Goal: Information Seeking & Learning: Learn about a topic

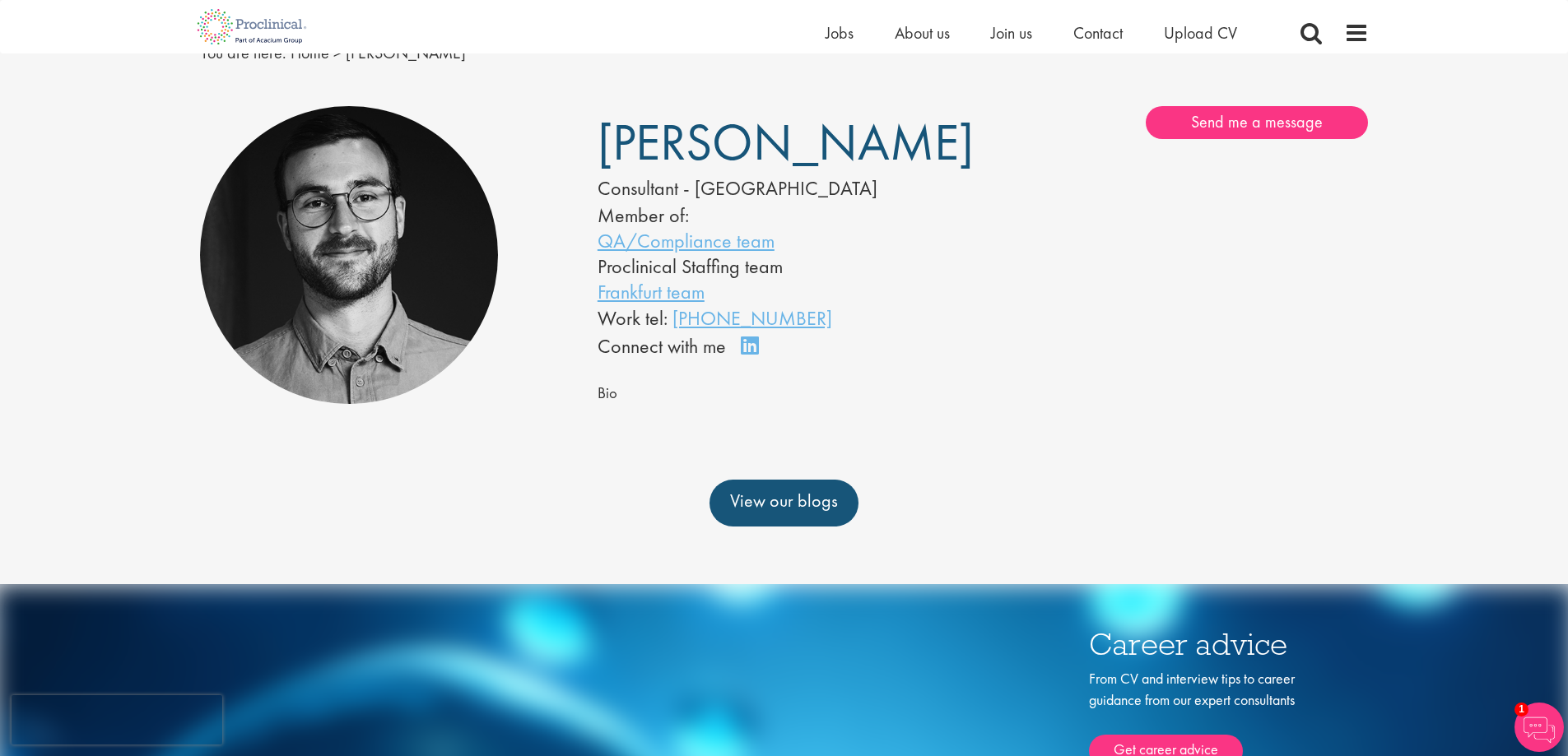
scroll to position [83, 0]
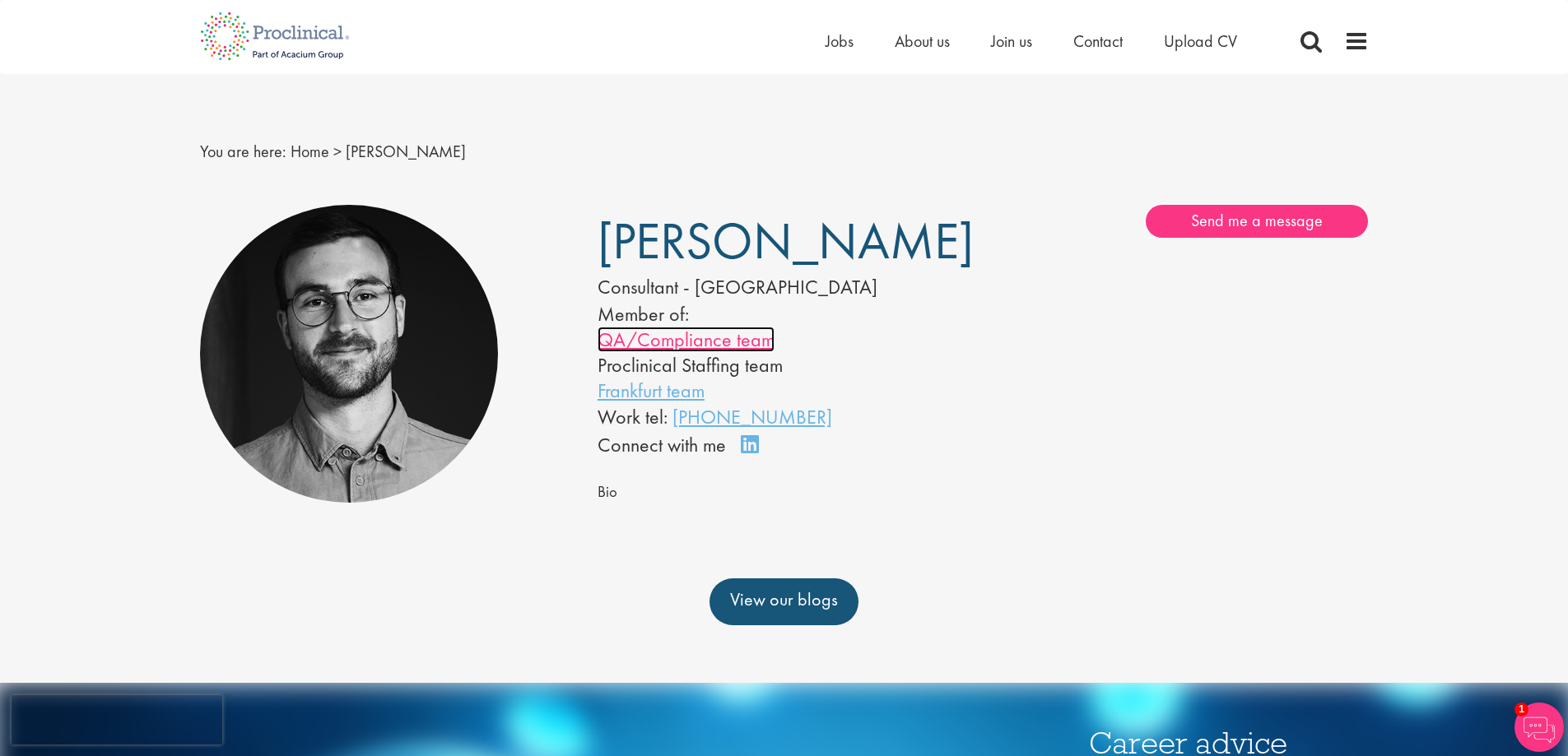
click at [687, 343] on link "QA/Compliance team" at bounding box center [685, 339] width 177 height 26
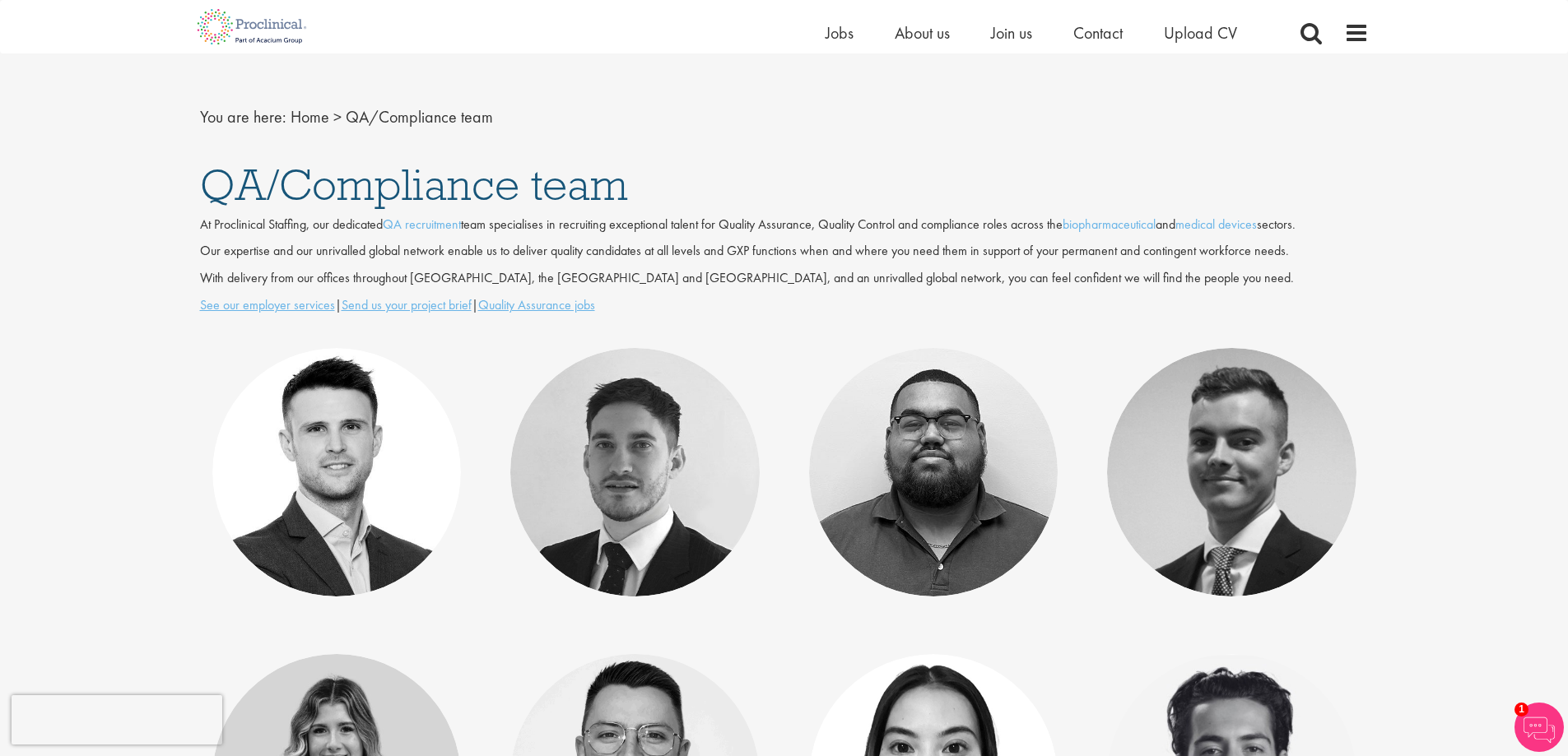
scroll to position [124, 0]
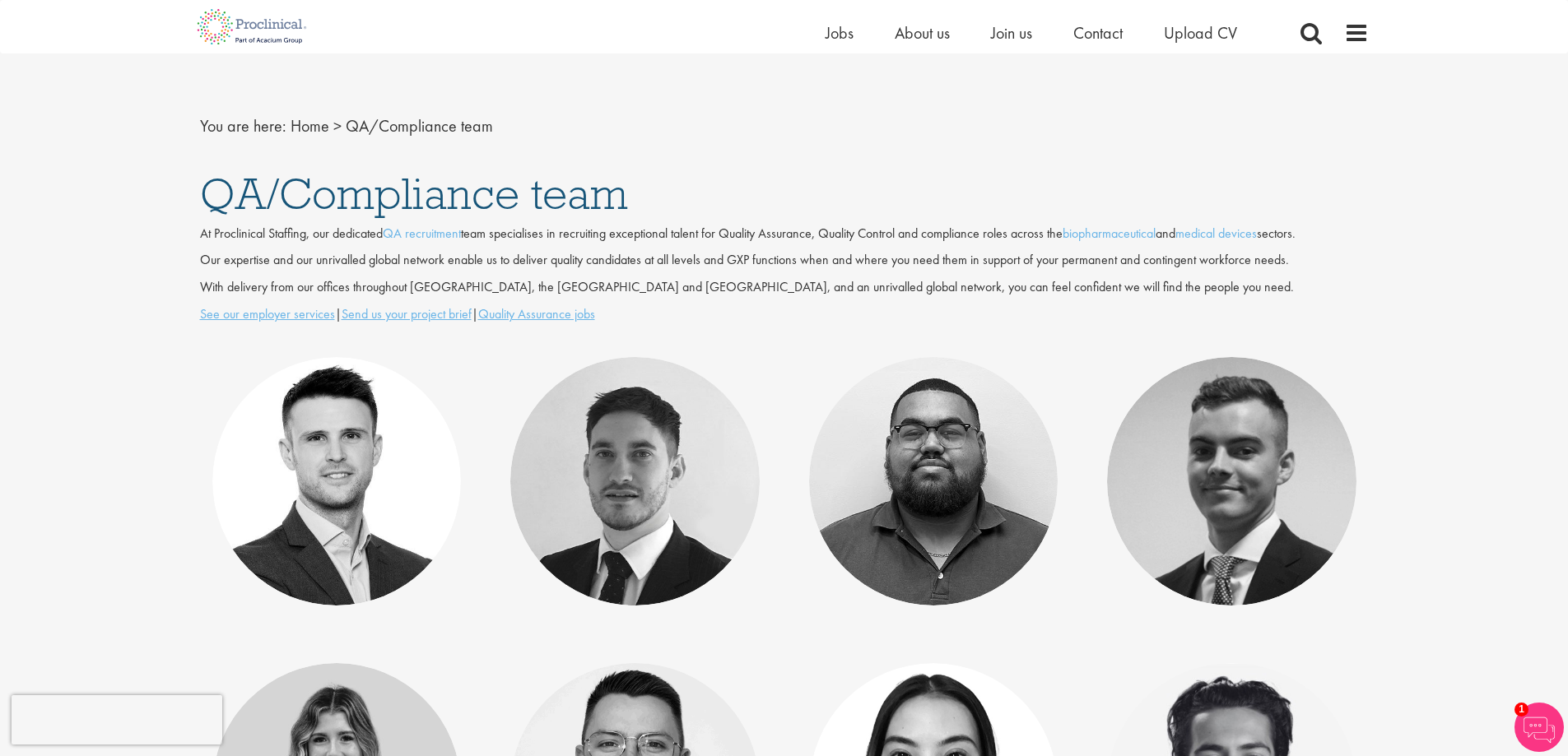
click at [249, 230] on p "At Proclinical Staffing, our dedicated QA recruitment team specialises in recru…" at bounding box center [784, 234] width 1169 height 19
click at [307, 239] on p "At Proclinical Staffing, our dedicated QA recruitment team specialises in recru…" at bounding box center [784, 234] width 1169 height 19
drag, startPoint x: 294, startPoint y: 278, endPoint x: 164, endPoint y: 251, distance: 132.8
click at [163, 258] on div "Select a Team Basel team Benelux team Biometrics team Boston team Brussels team…" at bounding box center [784, 634] width 1568 height 1286
